Goal: Task Accomplishment & Management: Manage account settings

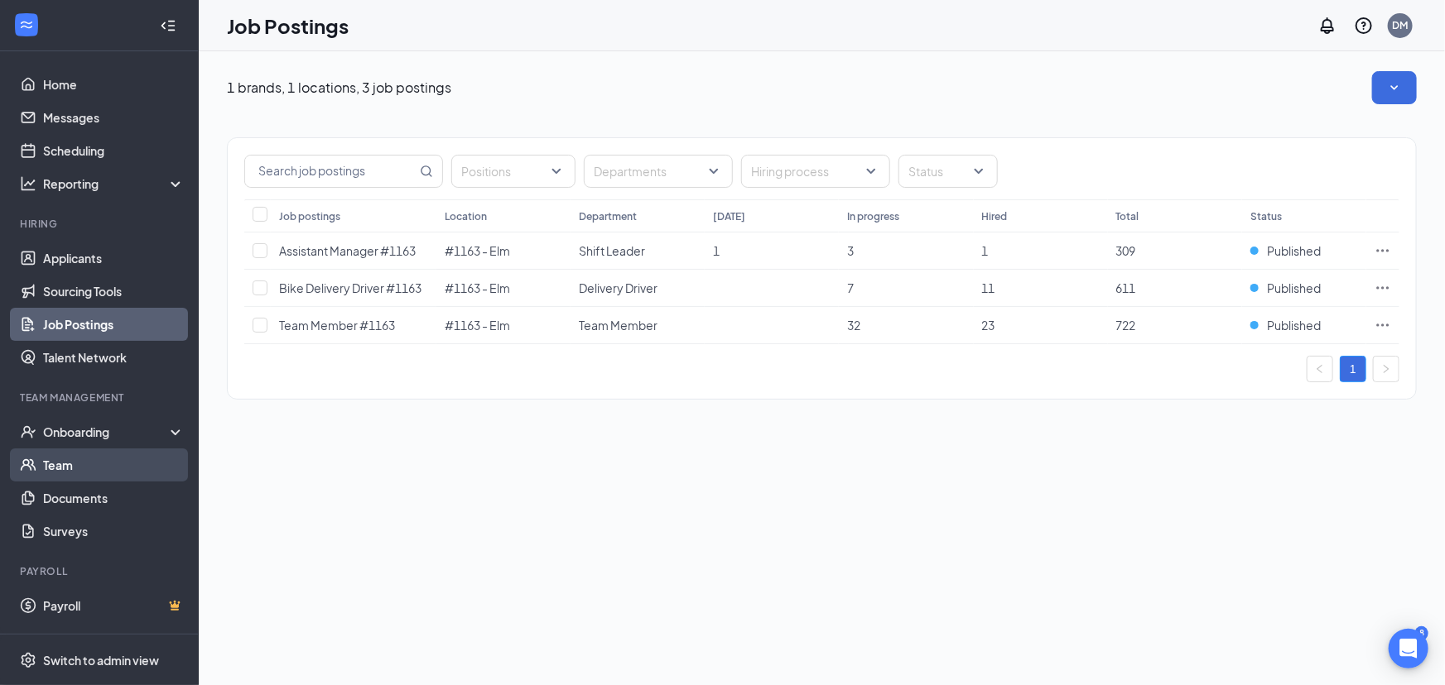
click at [55, 465] on link "Team" at bounding box center [114, 465] width 142 height 33
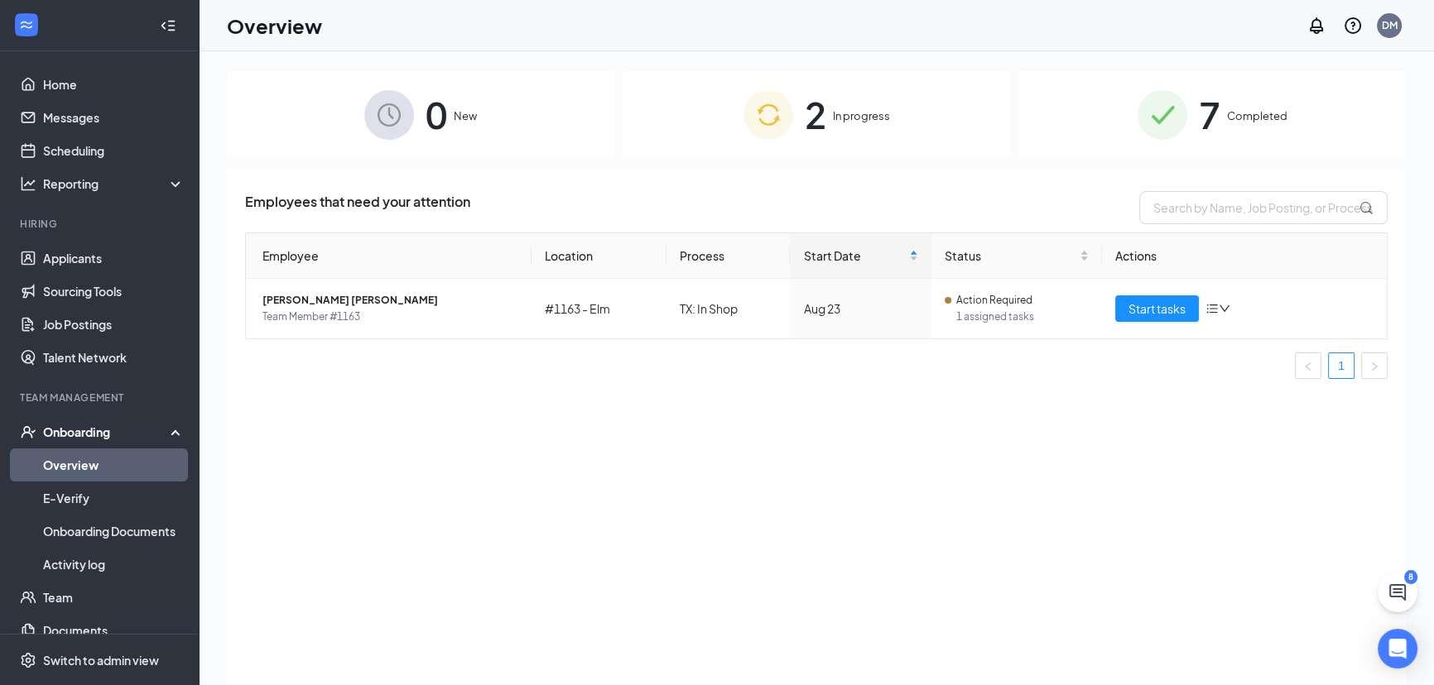
click at [814, 120] on span "2" at bounding box center [816, 114] width 22 height 57
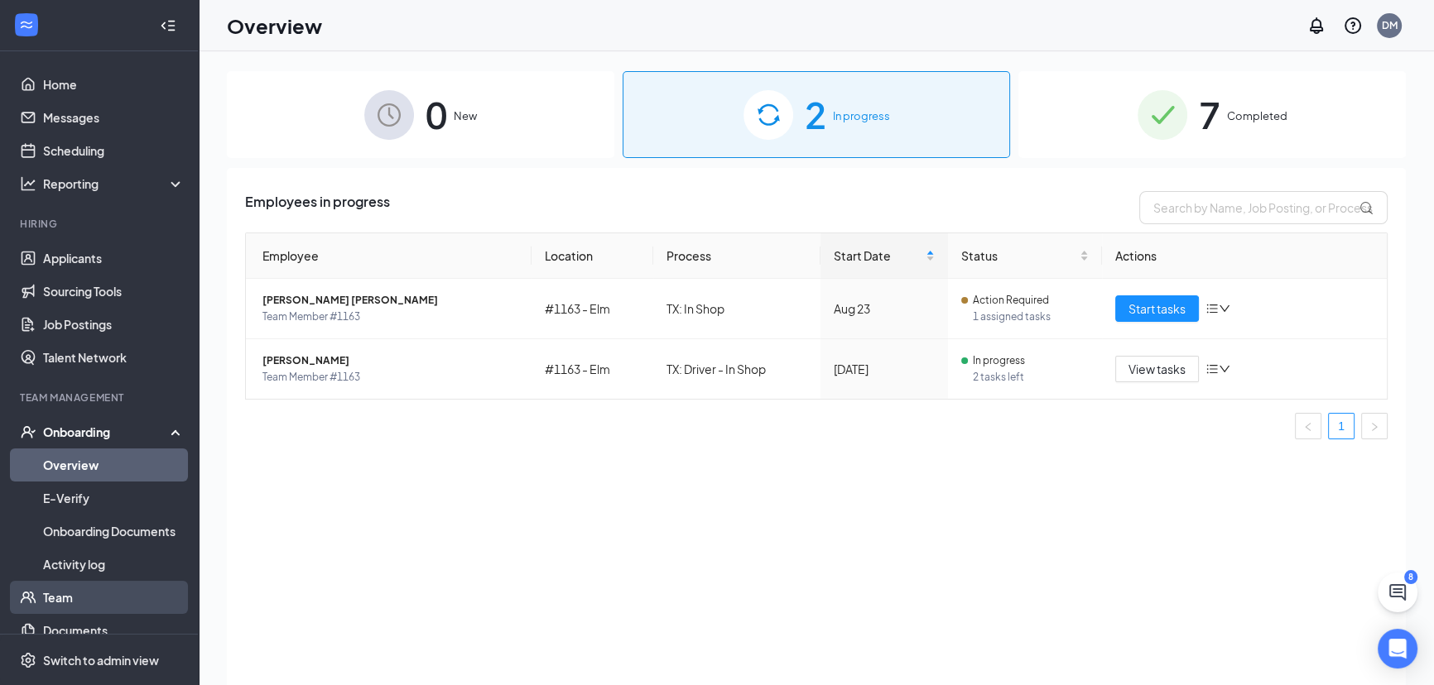
click at [69, 597] on link "Team" at bounding box center [114, 597] width 142 height 33
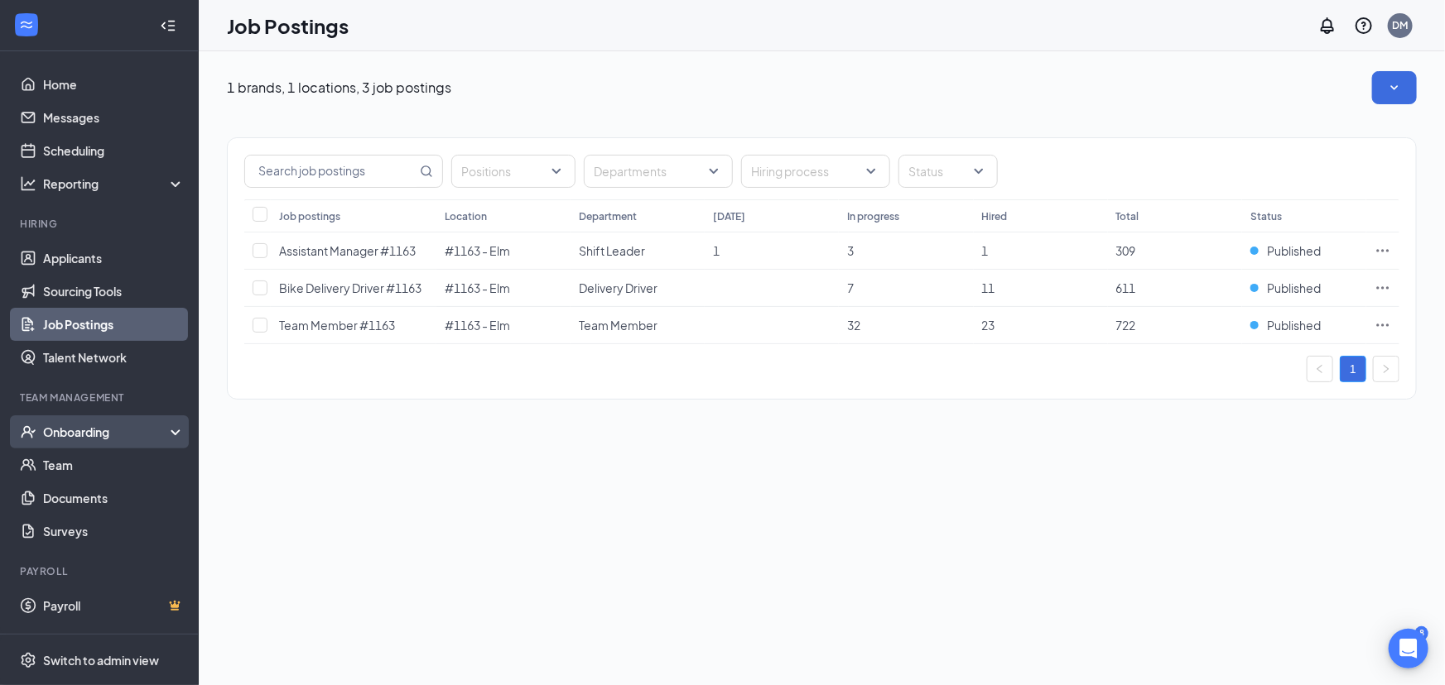
click at [84, 439] on div "Onboarding" at bounding box center [106, 432] width 127 height 17
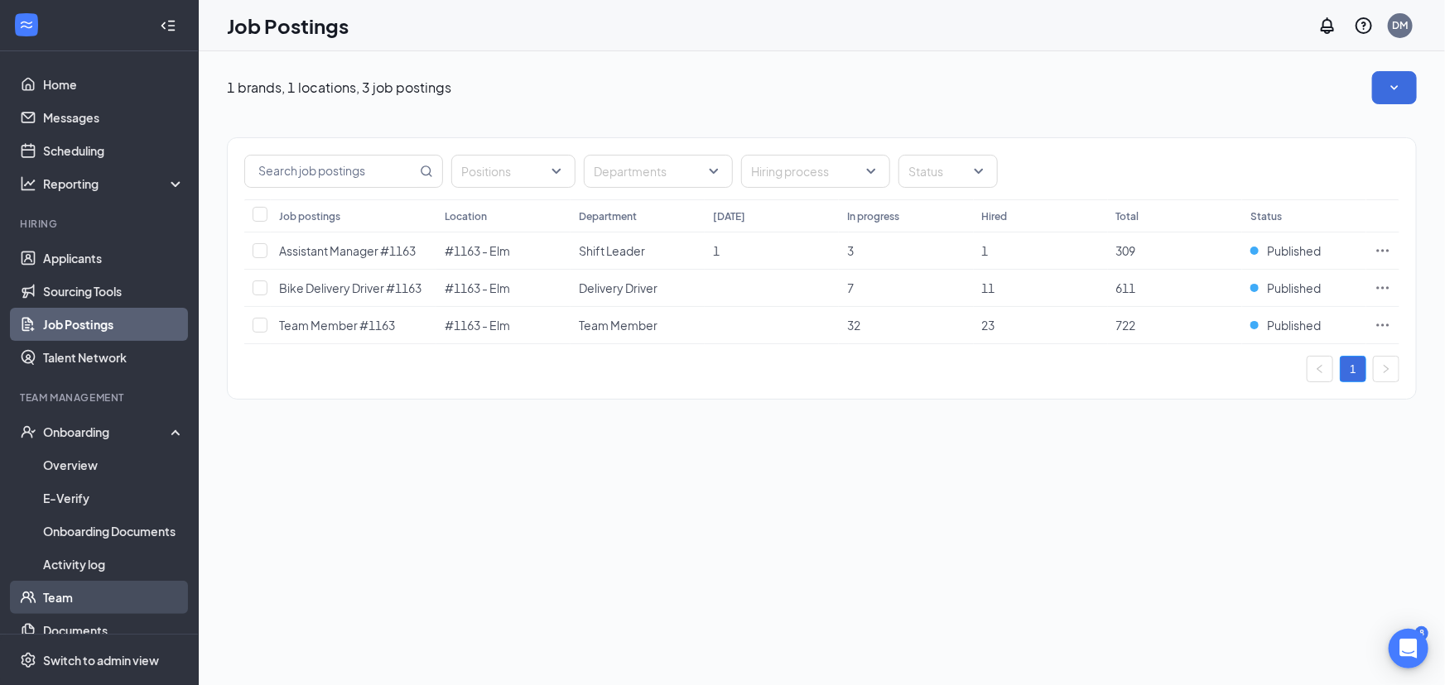
click at [70, 597] on link "Team" at bounding box center [114, 597] width 142 height 33
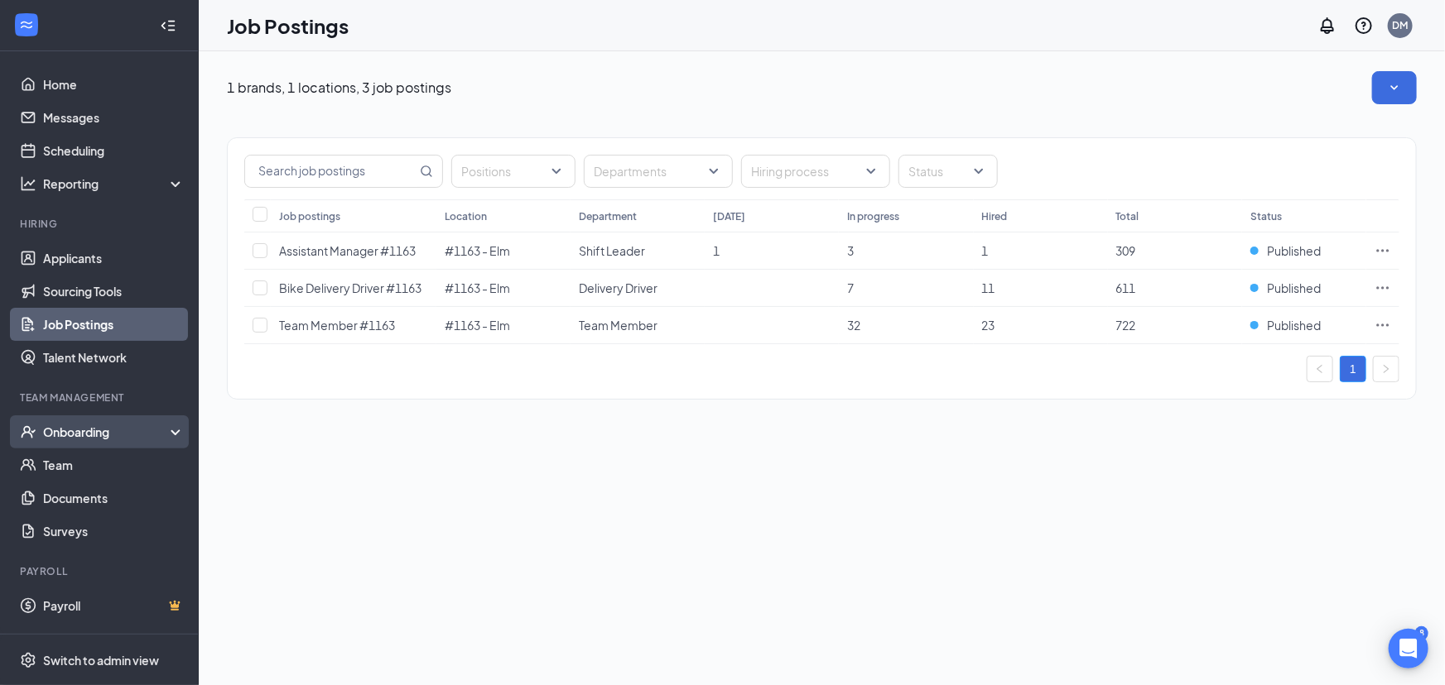
click at [99, 433] on div "Onboarding" at bounding box center [106, 432] width 127 height 17
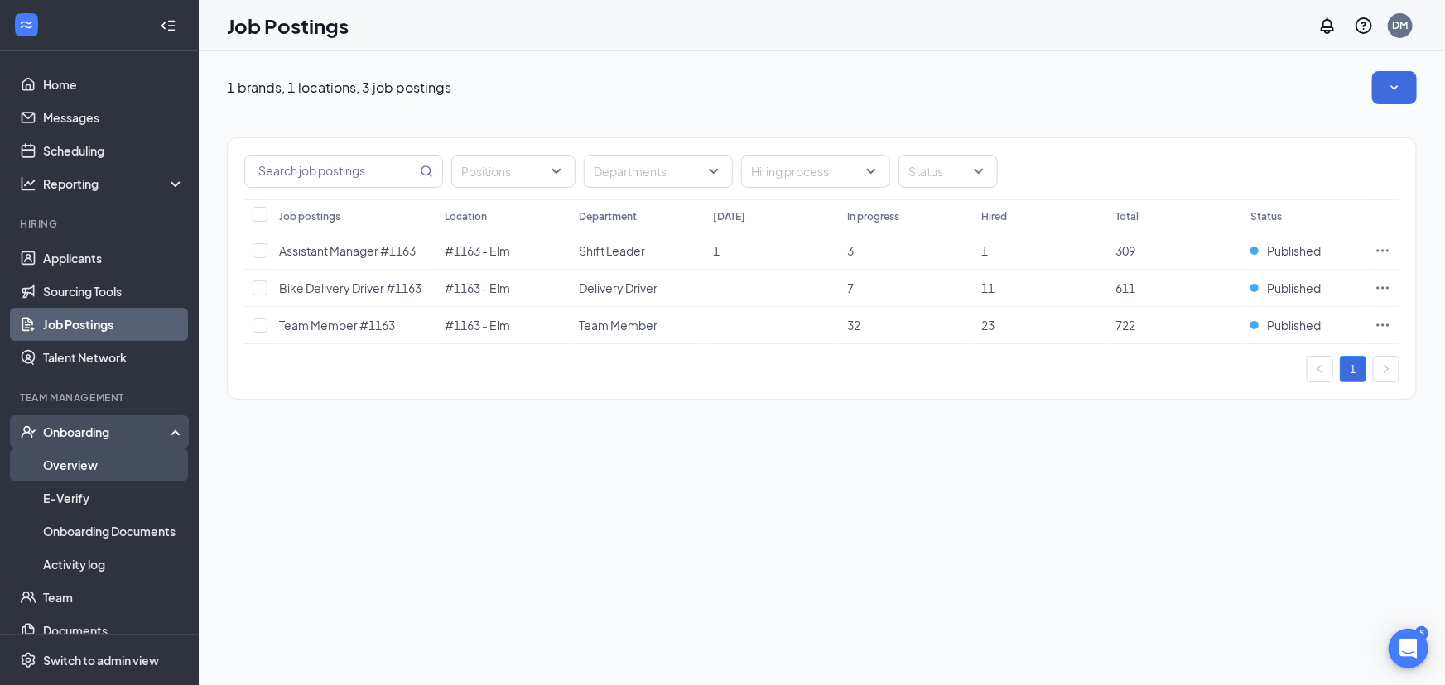
click at [87, 466] on link "Overview" at bounding box center [114, 465] width 142 height 33
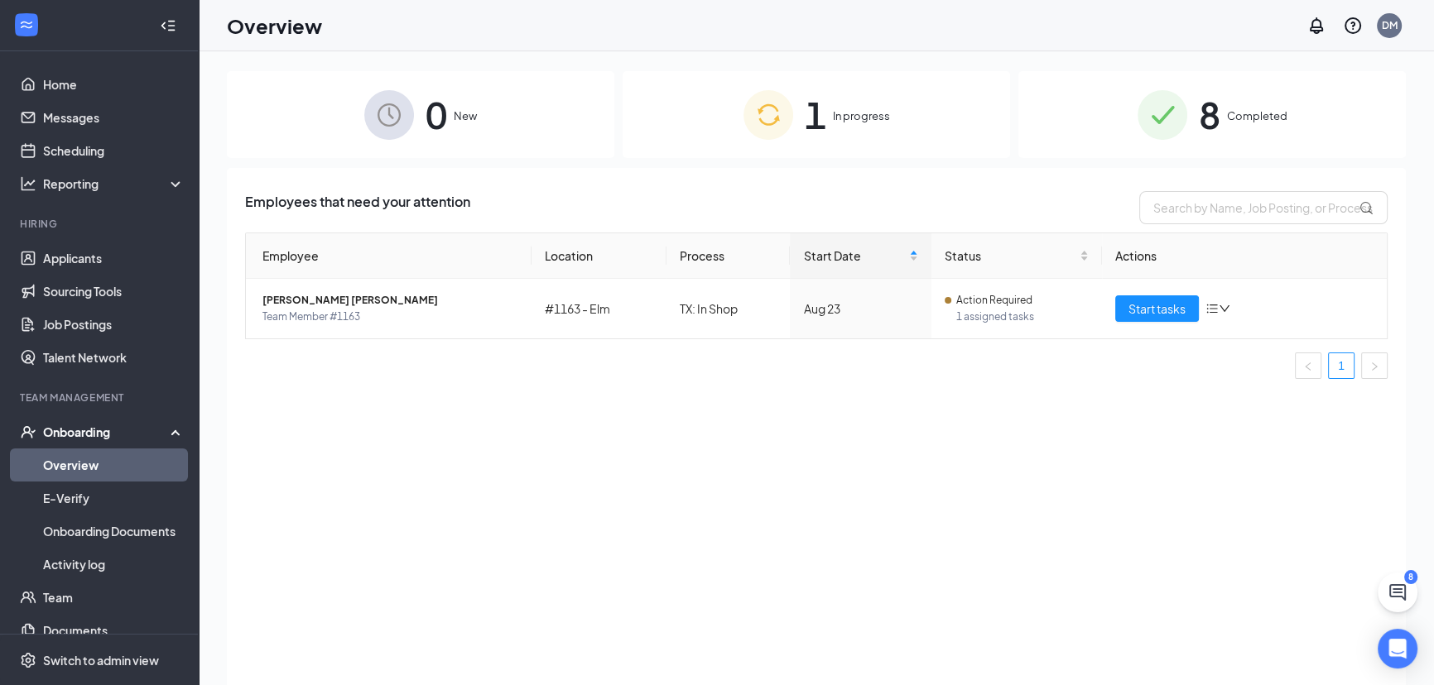
click at [827, 100] on div "1 In progress" at bounding box center [816, 114] width 387 height 87
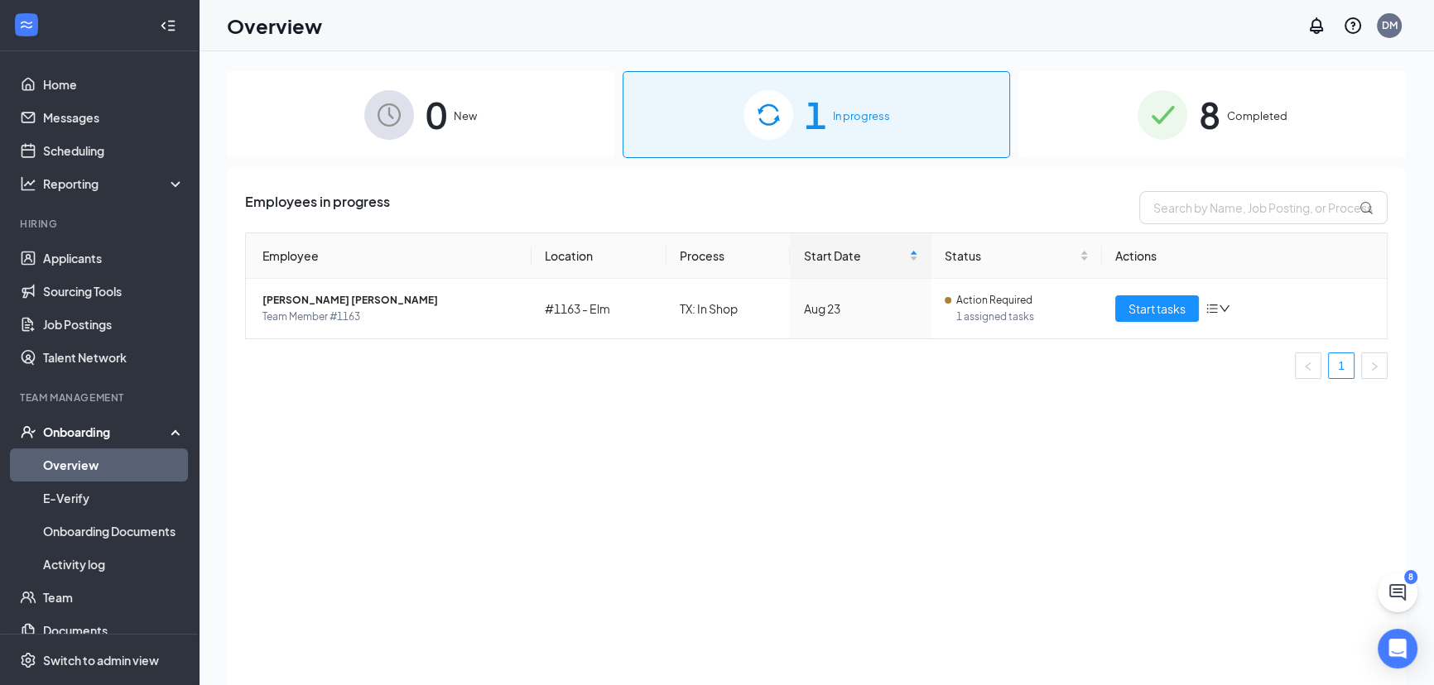
click at [1240, 99] on div "8 Completed" at bounding box center [1211, 114] width 387 height 87
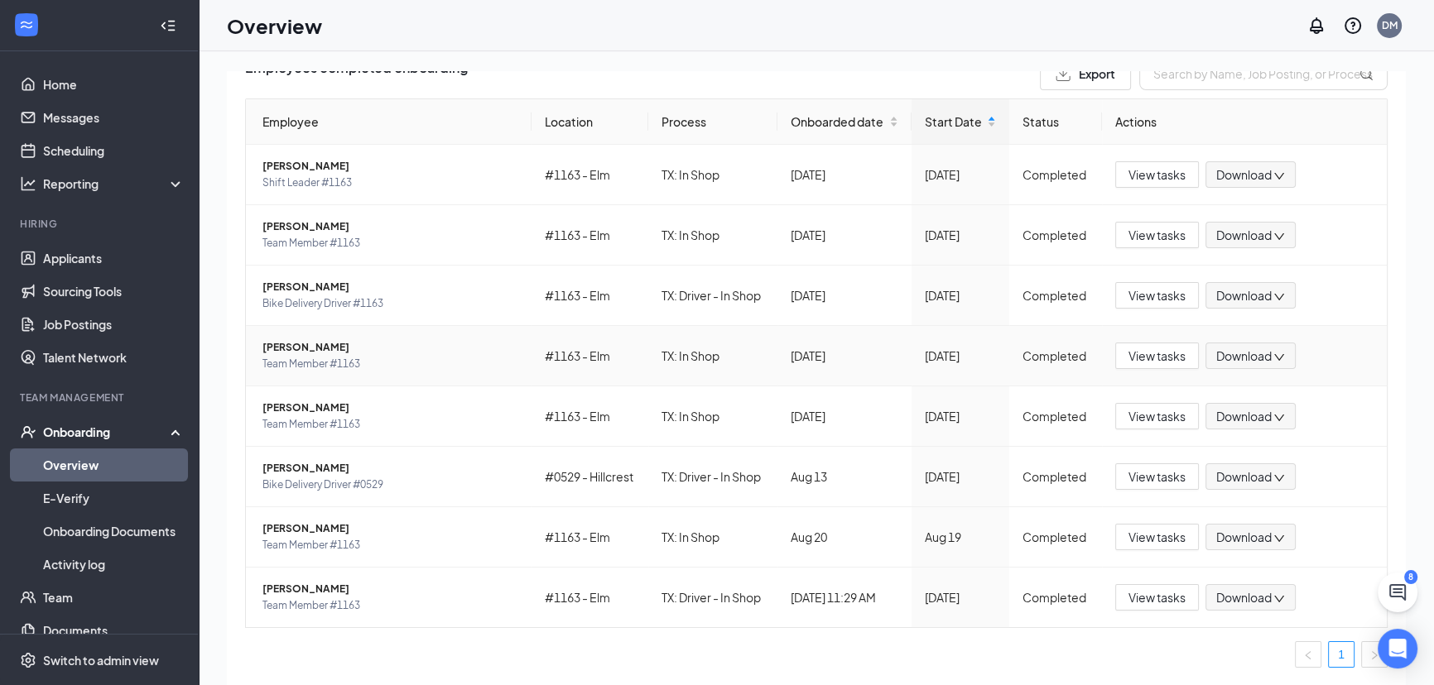
scroll to position [164, 0]
click at [1146, 603] on span "View tasks" at bounding box center [1156, 598] width 57 height 18
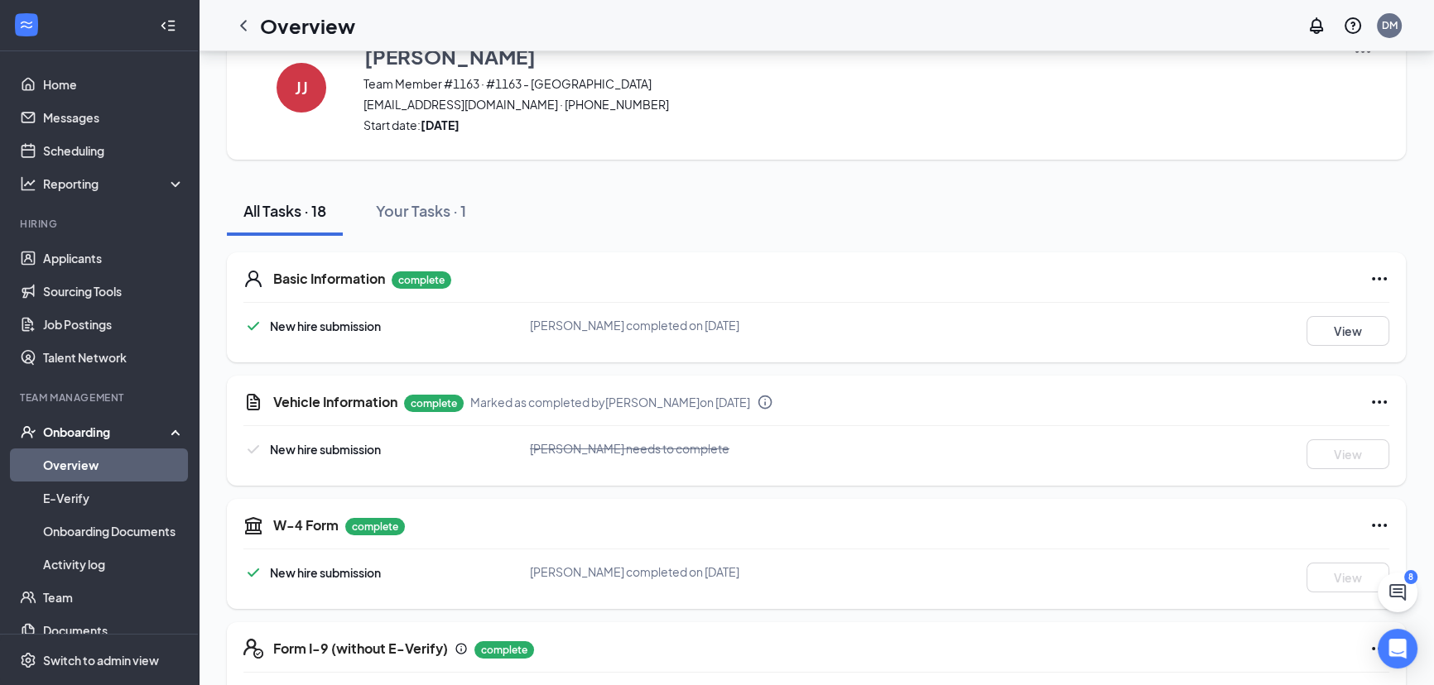
scroll to position [21, 0]
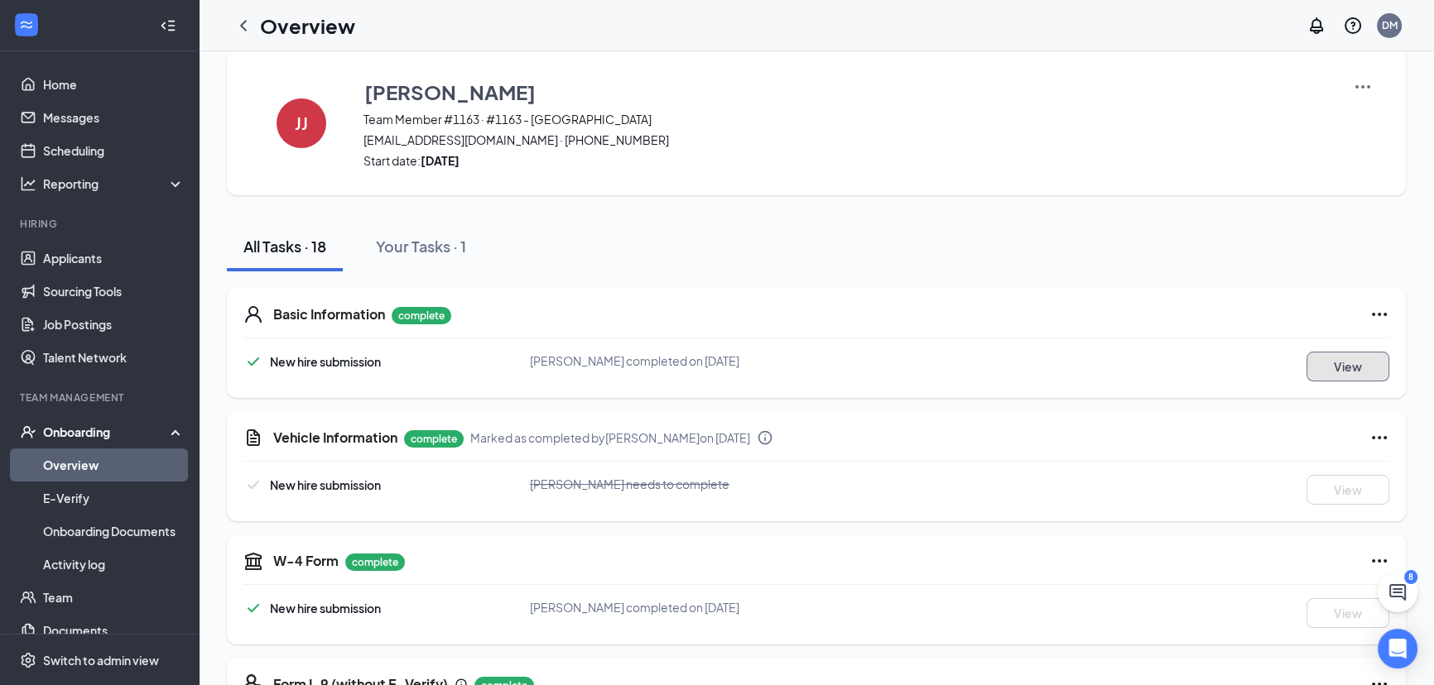
click at [1352, 372] on button "View" at bounding box center [1347, 367] width 83 height 30
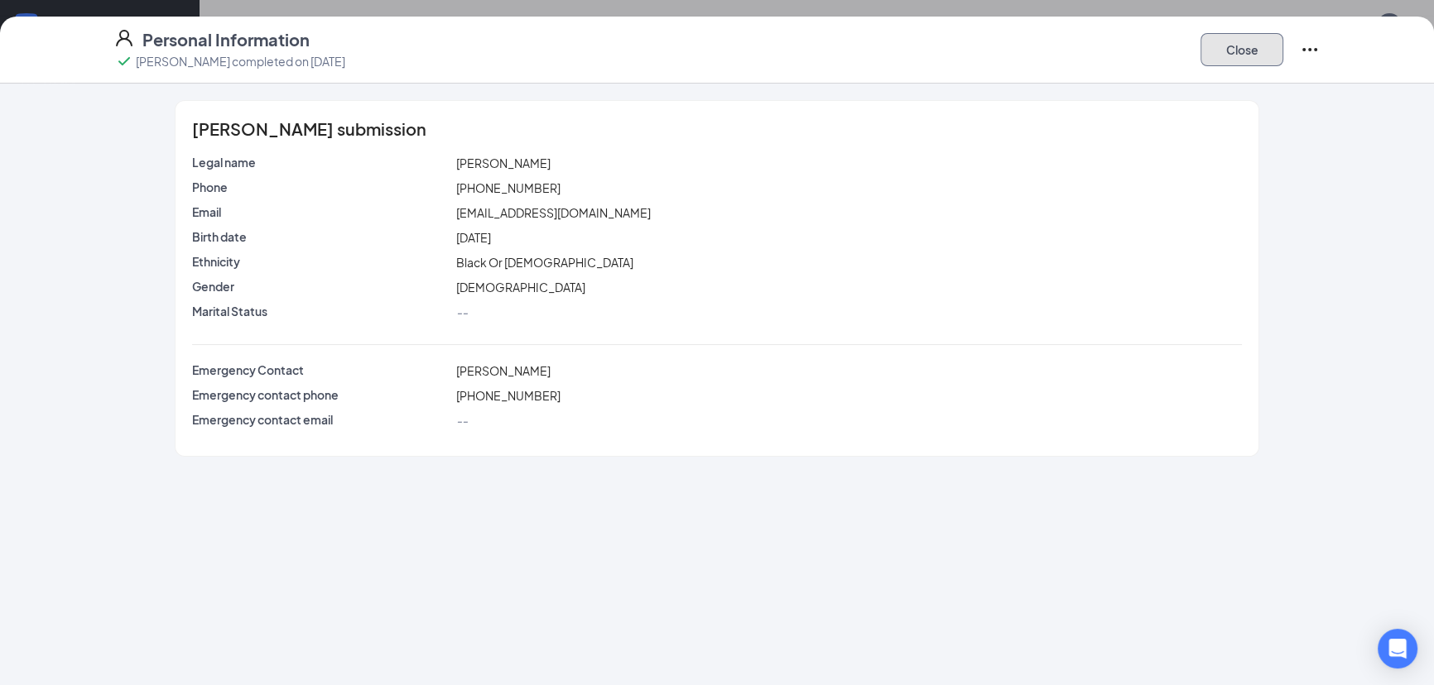
click at [1247, 47] on button "Close" at bounding box center [1241, 49] width 83 height 33
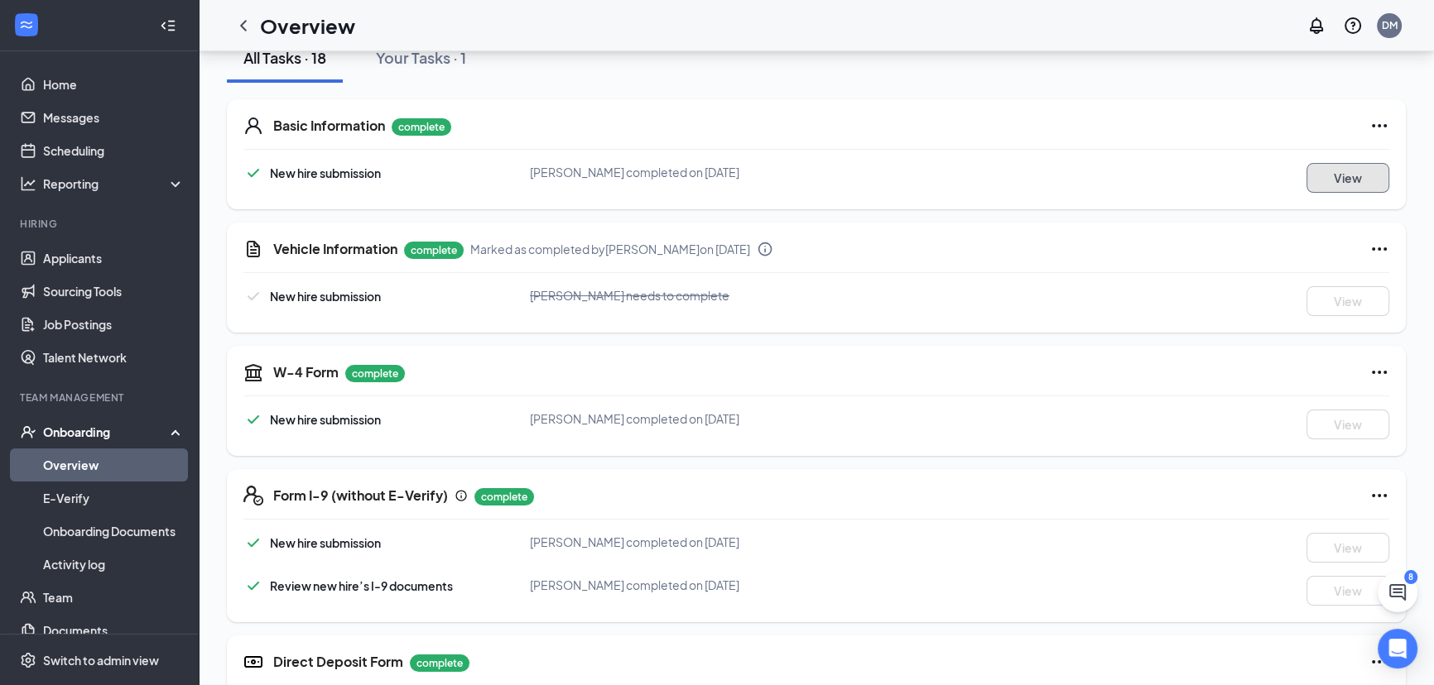
scroll to position [0, 0]
